Goal: Task Accomplishment & Management: Complete application form

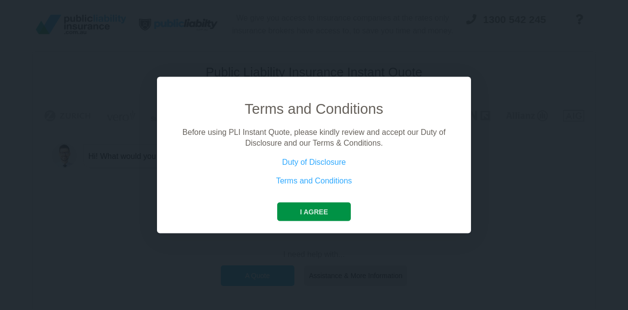
click at [312, 212] on button "I agree" at bounding box center [313, 211] width 73 height 19
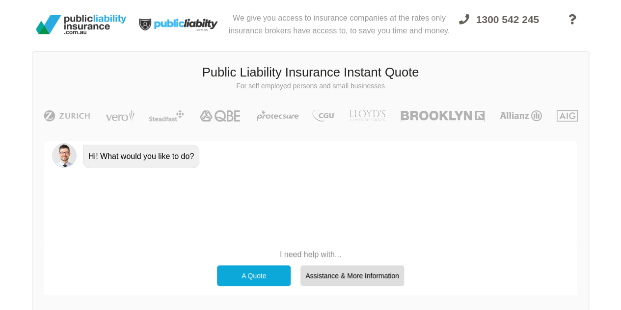
scroll to position [28, 0]
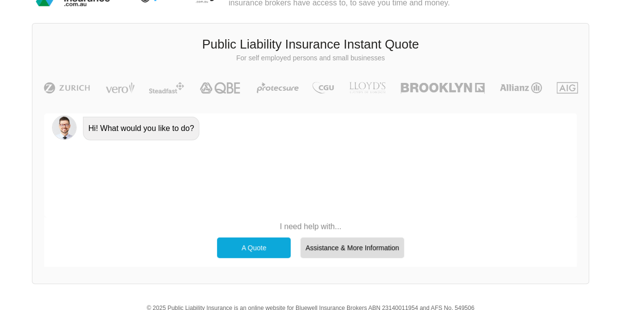
click at [250, 247] on div "A Quote" at bounding box center [254, 248] width 74 height 21
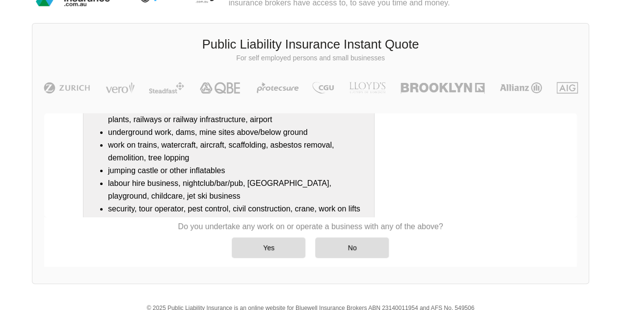
scroll to position [167, 0]
click at [270, 248] on div "Yes" at bounding box center [269, 248] width 74 height 21
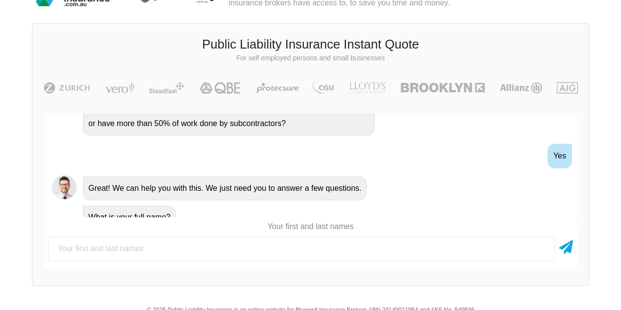
scroll to position [285, 0]
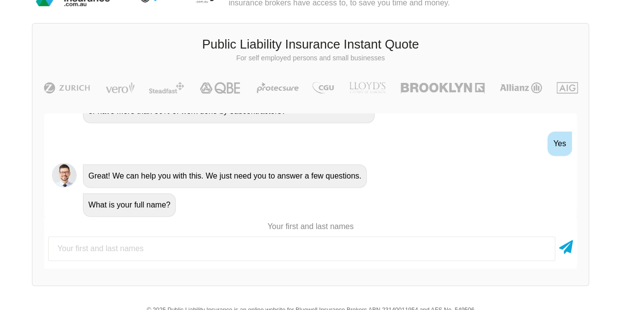
click at [153, 245] on input "text" at bounding box center [301, 249] width 507 height 25
type input "[PERSON_NAME]"
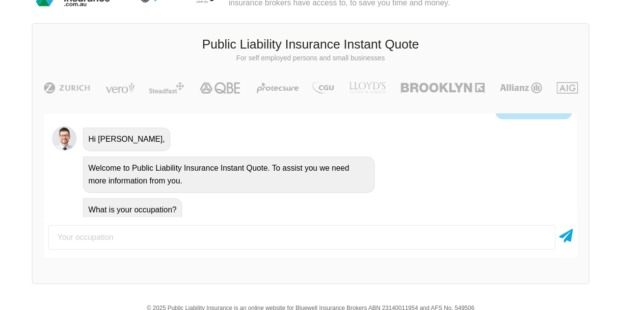
scroll to position [419, 0]
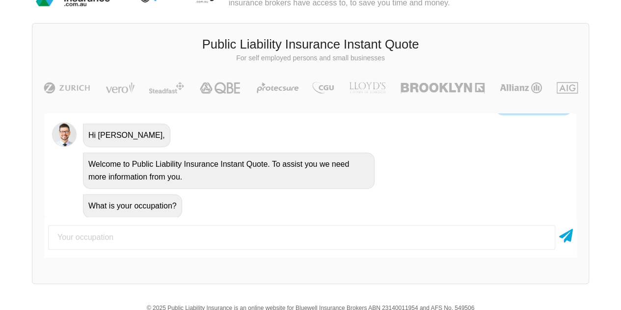
click at [238, 233] on input "text" at bounding box center [301, 237] width 507 height 25
type input "business owner"
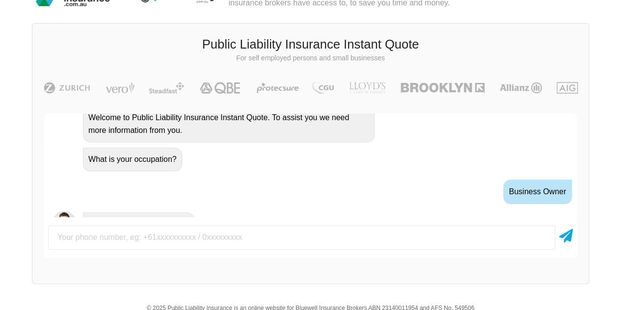
scroll to position [484, 0]
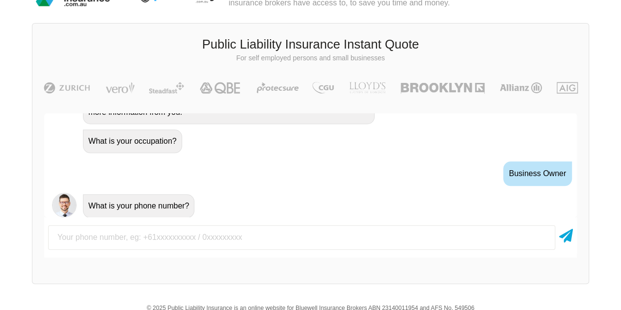
click at [224, 239] on input "text" at bounding box center [301, 237] width 507 height 25
click at [115, 239] on input "text" at bounding box center [301, 237] width 507 height 25
click at [102, 232] on input "text" at bounding box center [301, 237] width 507 height 25
type input "0438381375"
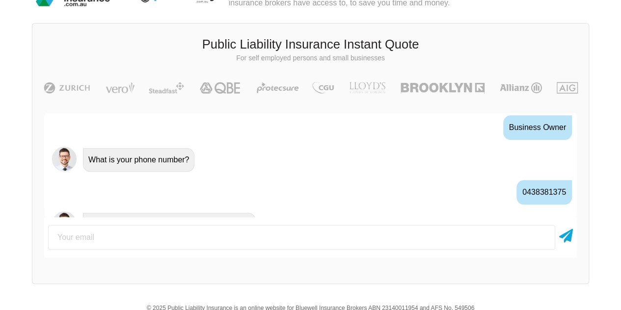
scroll to position [548, 0]
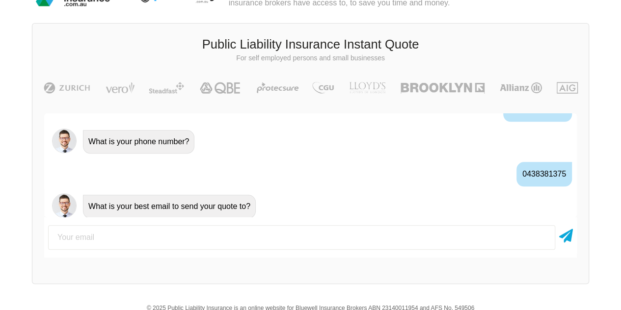
click at [102, 232] on input "email" at bounding box center [301, 237] width 507 height 25
type input "[EMAIL_ADDRESS][DOMAIN_NAME]"
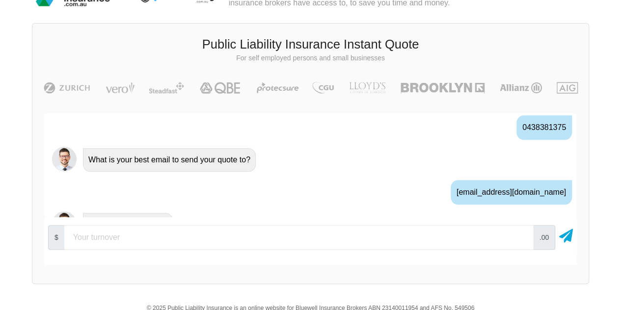
scroll to position [613, 0]
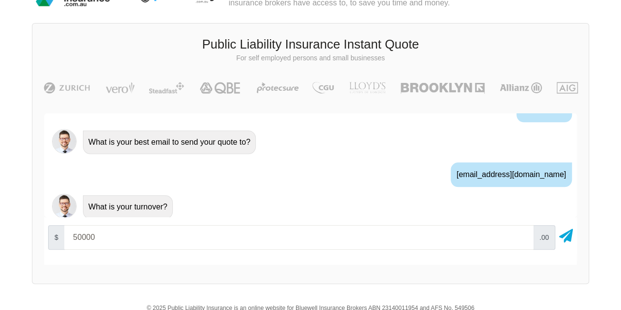
type input "50000"
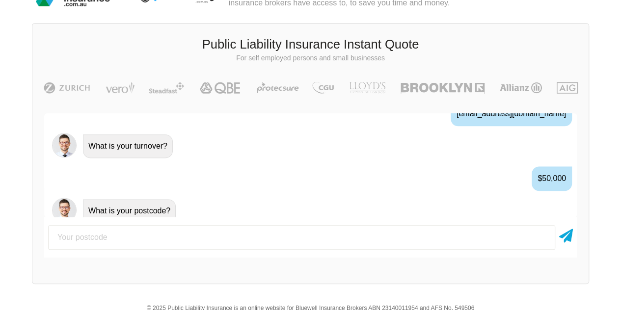
scroll to position [677, 0]
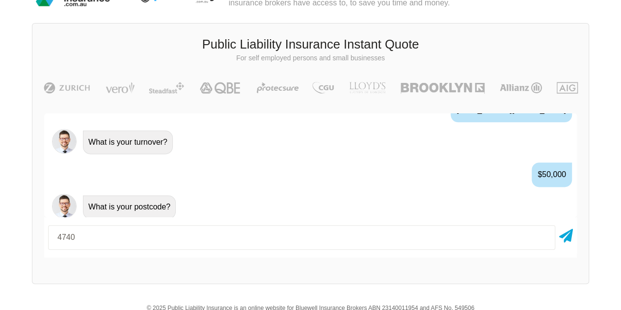
type input "4740"
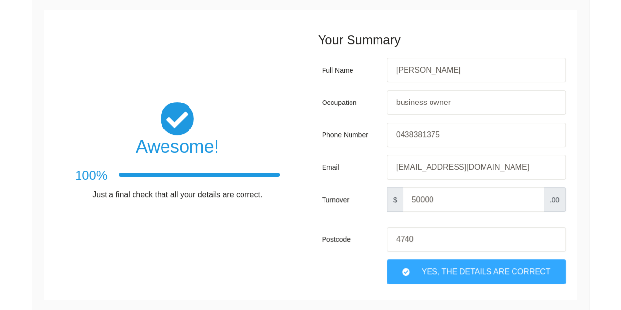
scroll to position [136, 0]
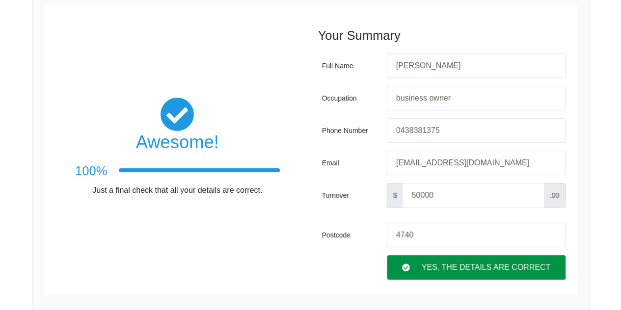
click at [423, 262] on div "Yes, The Details are correct" at bounding box center [476, 267] width 179 height 25
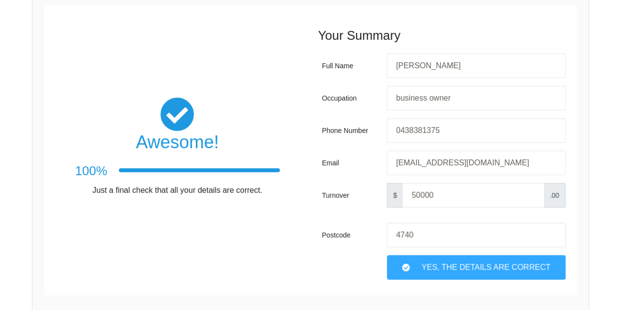
scroll to position [68, 0]
